Goal: Connect with others: Connect with other users

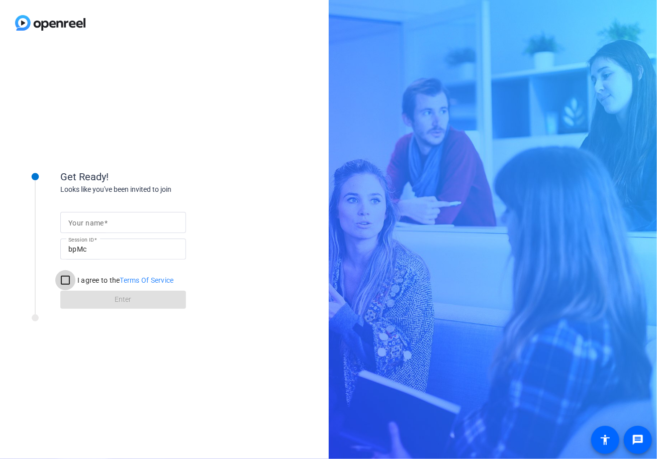
click at [71, 283] on input "I agree to the Terms Of Service" at bounding box center [65, 280] width 20 height 20
checkbox input "true"
click at [141, 308] on form "Your name Session ID bpMc I agree to the Terms Of Service Enter" at bounding box center [123, 257] width 126 height 102
click at [137, 221] on input "Your name" at bounding box center [123, 223] width 110 height 12
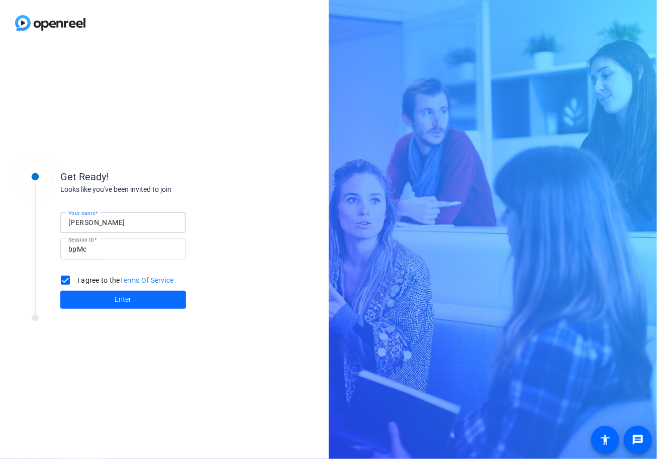
type input "[PERSON_NAME]"
click at [137, 302] on span at bounding box center [123, 300] width 126 height 24
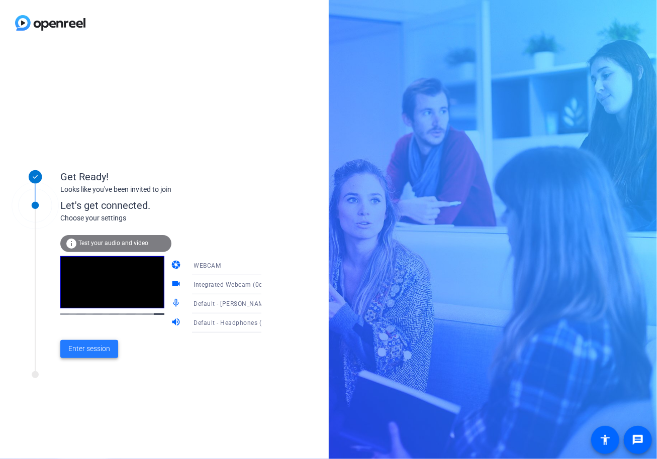
click at [95, 356] on span at bounding box center [89, 349] width 58 height 24
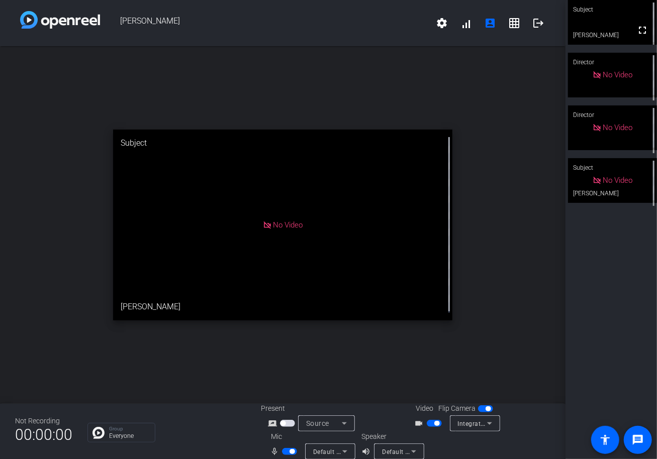
click at [68, 328] on div "open_in_new Subject No Video [PERSON_NAME]" at bounding box center [282, 225] width 565 height 358
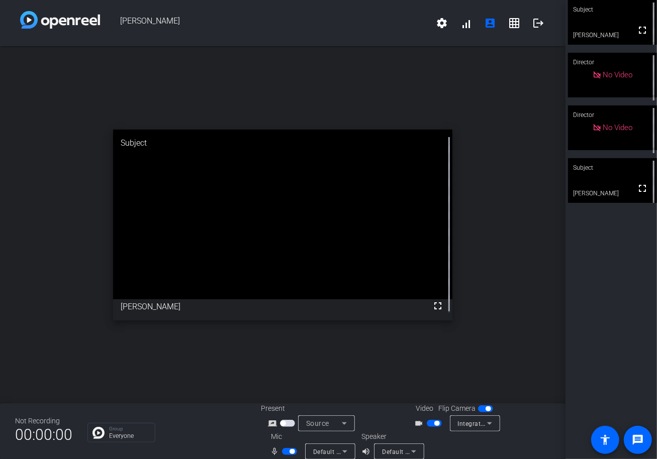
click at [165, 355] on div "open_in_new Subject fullscreen [PERSON_NAME]" at bounding box center [282, 225] width 565 height 358
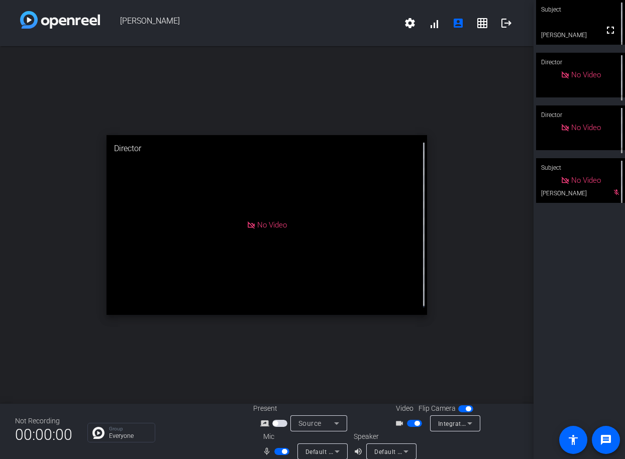
click at [157, 357] on div "open_in_new Director No Video" at bounding box center [266, 225] width 533 height 358
click at [242, 370] on div "open_in_new Subject No Video [PERSON_NAME]" at bounding box center [266, 225] width 533 height 358
click at [592, 342] on div "Subject fullscreen Director No Video Director No Video Subject No Video [PERSON…" at bounding box center [578, 229] width 91 height 459
